Goal: Task Accomplishment & Management: Use online tool/utility

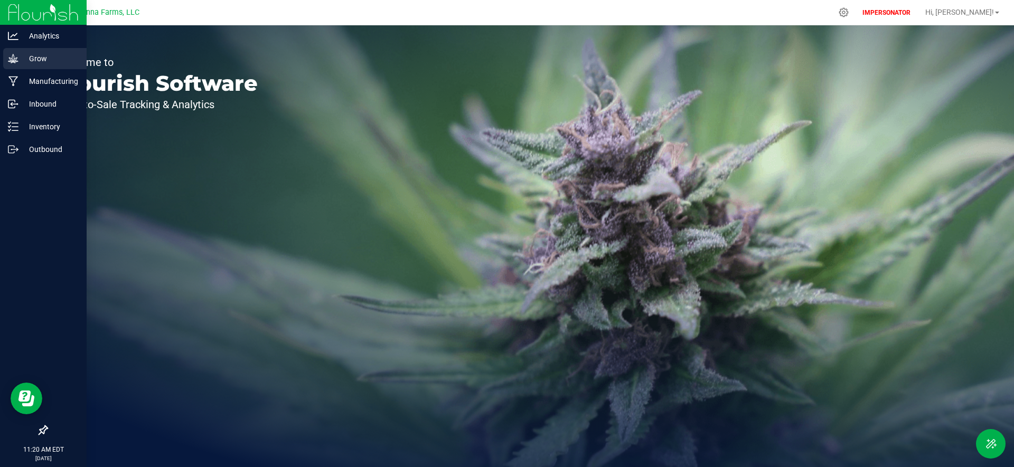
click at [17, 61] on icon at bounding box center [13, 58] width 10 height 9
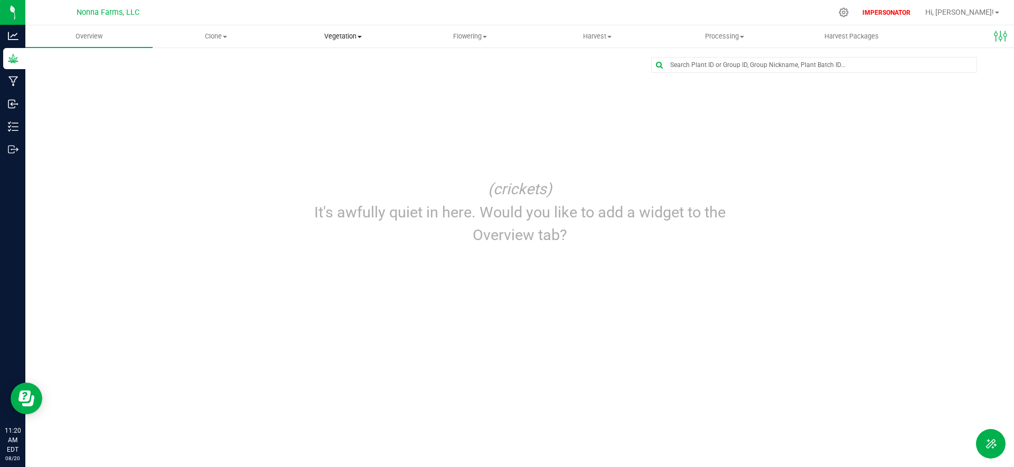
drag, startPoint x: 348, startPoint y: 38, endPoint x: 335, endPoint y: 54, distance: 20.7
click at [348, 38] on span "Vegetation" at bounding box center [343, 37] width 126 height 10
click at [321, 70] on li "Veg plants" at bounding box center [342, 76] width 127 height 13
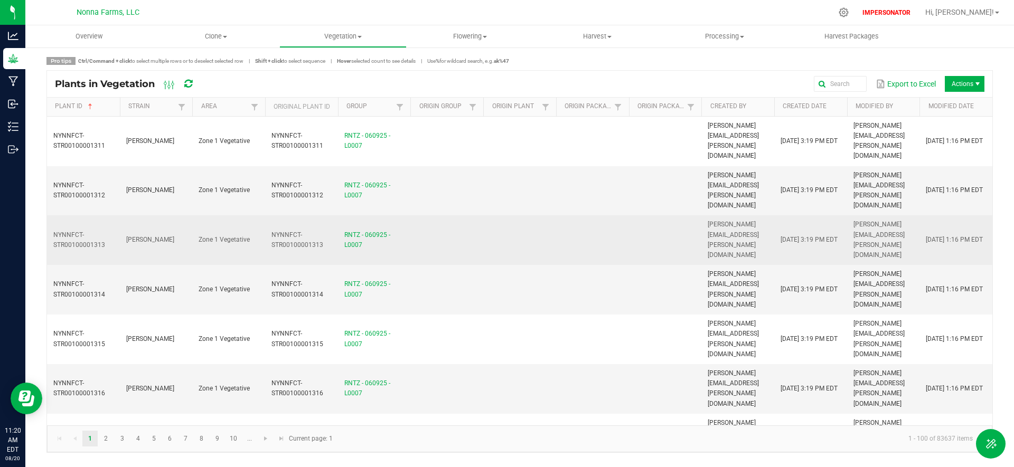
click at [455, 215] on td at bounding box center [446, 240] width 73 height 50
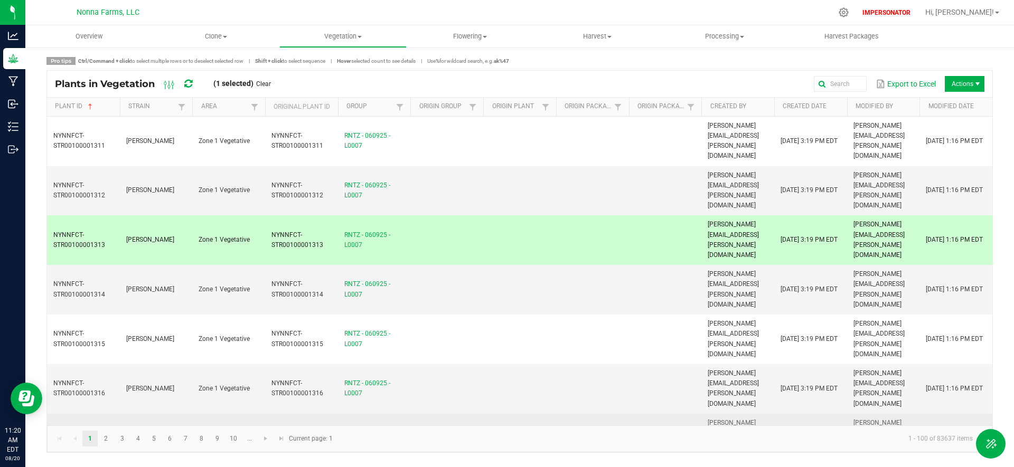
click at [491, 414] on td at bounding box center [519, 439] width 73 height 50
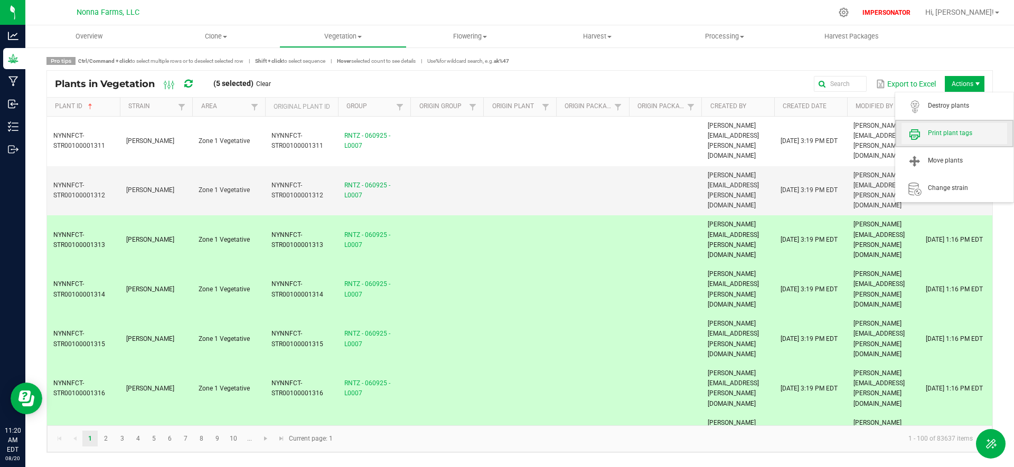
click at [958, 135] on span "Print plant tags" at bounding box center [967, 133] width 79 height 9
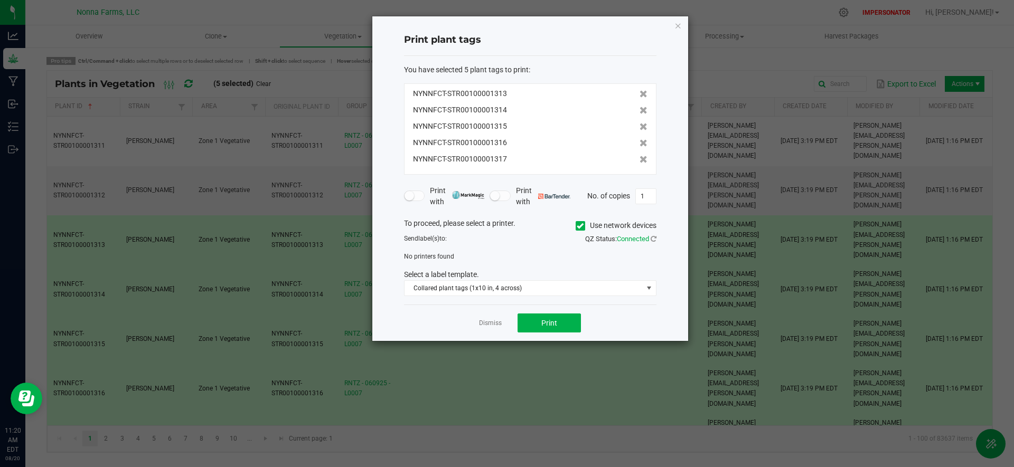
drag, startPoint x: 576, startPoint y: 224, endPoint x: 566, endPoint y: 237, distance: 15.4
click at [577, 226] on icon at bounding box center [580, 226] width 7 height 0
click at [0, 0] on input "Use network devices" at bounding box center [0, 0] width 0 height 0
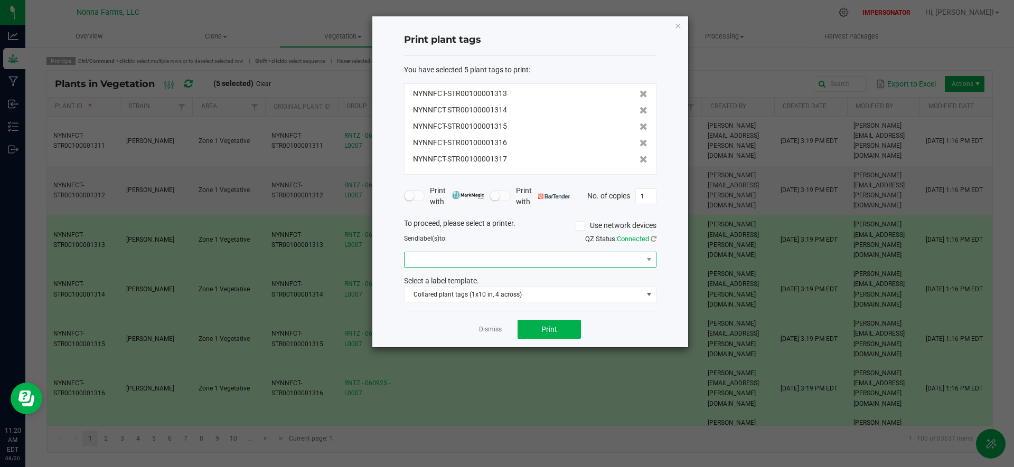
drag, startPoint x: 547, startPoint y: 259, endPoint x: 543, endPoint y: 265, distance: 7.6
click at [547, 259] on span at bounding box center [524, 259] width 238 height 15
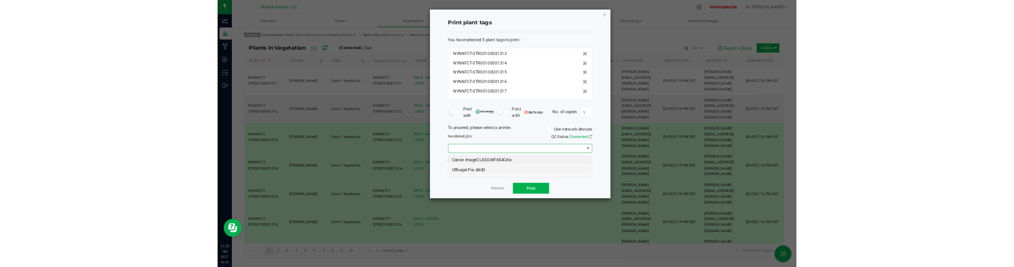
scroll to position [16, 252]
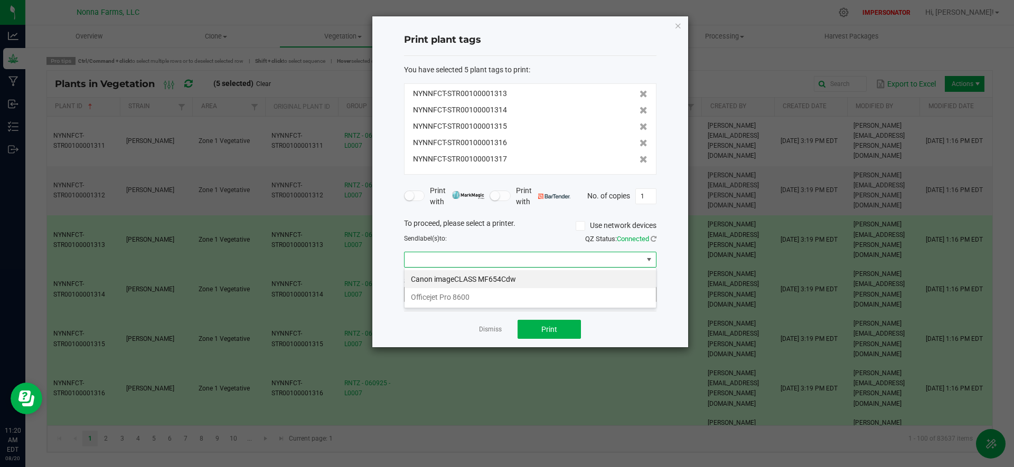
click at [515, 301] on 8600 "Officejet Pro 8600" at bounding box center [530, 297] width 251 height 18
click at [534, 327] on button "Print" at bounding box center [549, 329] width 63 height 19
